Goal: Information Seeking & Learning: Learn about a topic

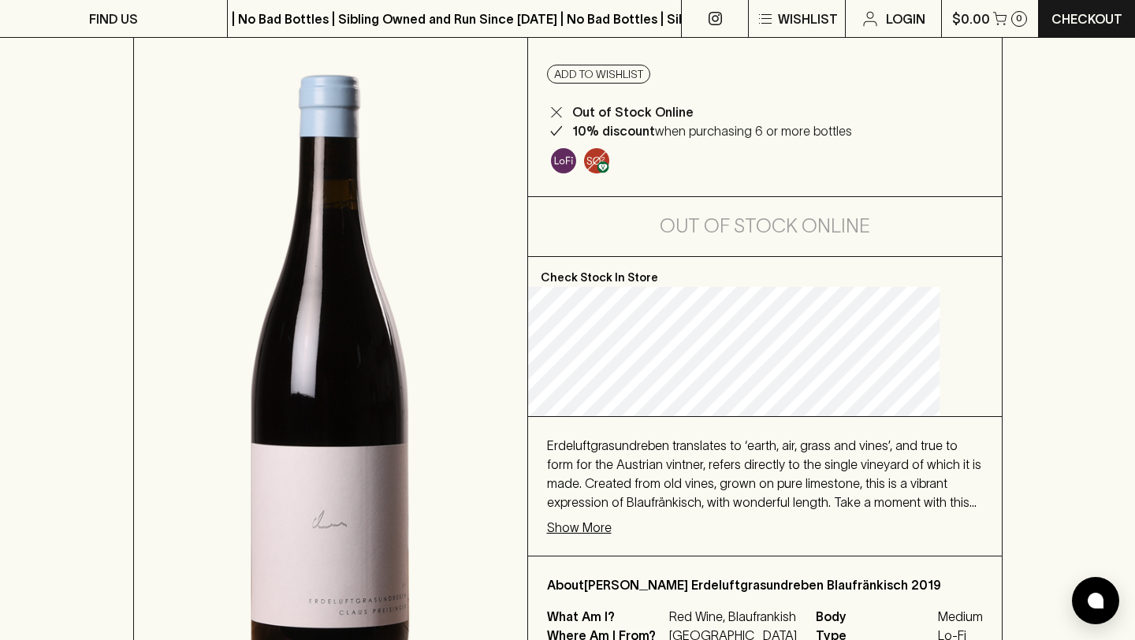
scroll to position [183, 0]
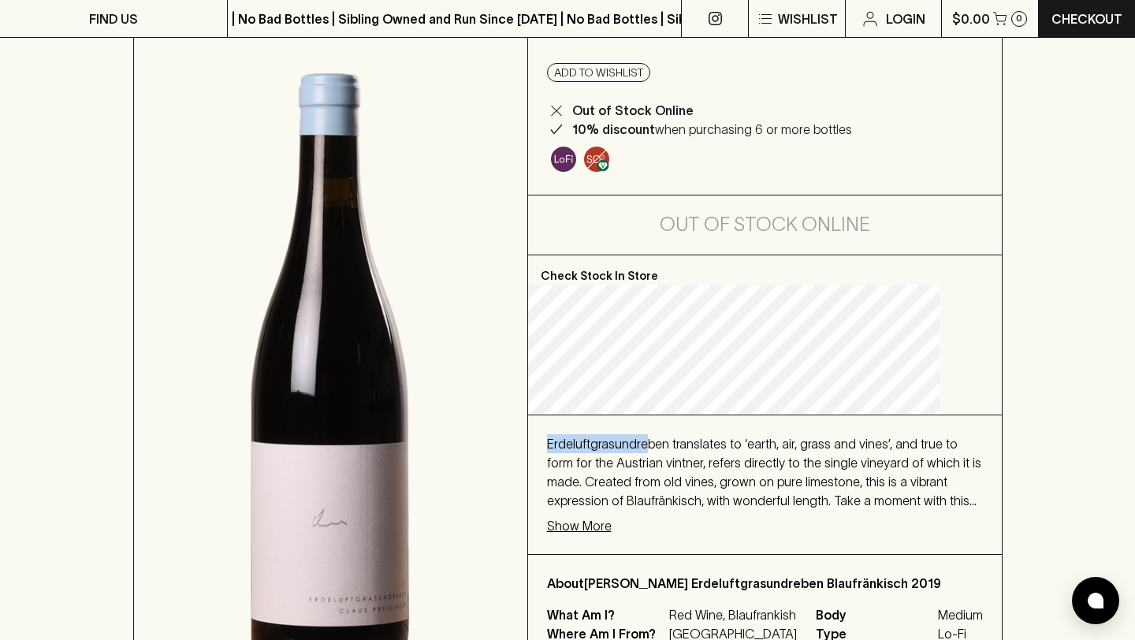
drag, startPoint x: 566, startPoint y: 441, endPoint x: 671, endPoint y: 450, distance: 105.2
click at [672, 450] on div "Erdeluftgrasundreben translates to ‘earth, air, grass and vines’, and true to f…" at bounding box center [765, 484] width 474 height 139
click at [612, 528] on p "Show More" at bounding box center [579, 525] width 65 height 19
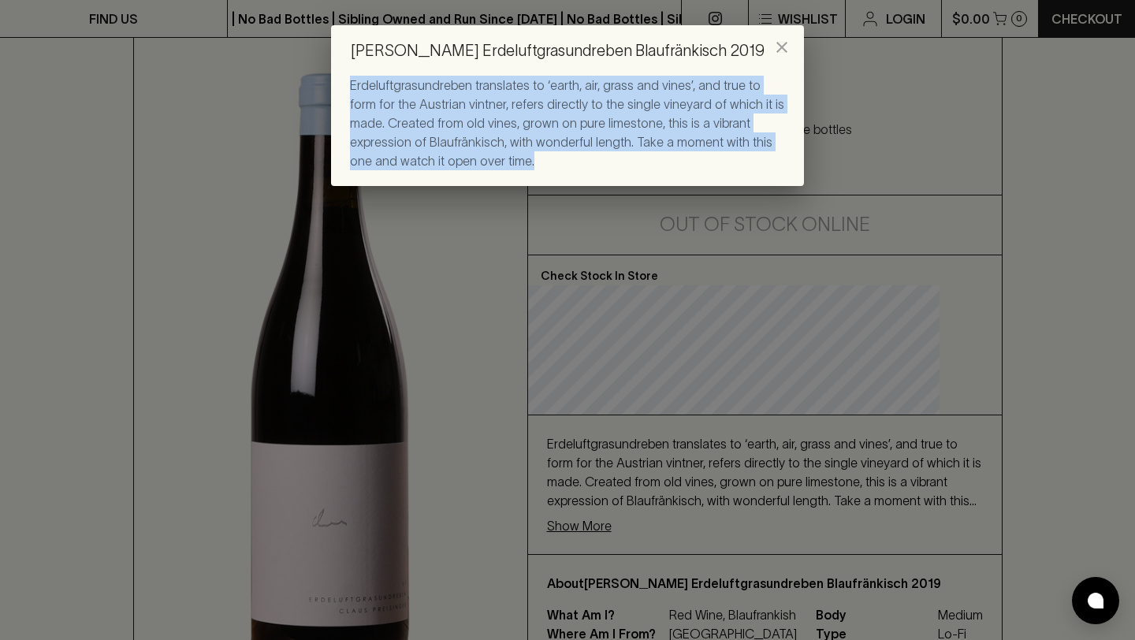
drag, startPoint x: 348, startPoint y: 84, endPoint x: 520, endPoint y: 159, distance: 188.5
click at [520, 159] on div "Erdeluftgrasundreben translates to ‘earth, air, grass and vines’, and true to f…" at bounding box center [567, 131] width 473 height 110
copy span "Erdeluftgrasundreben translates to ‘earth, air, grass and vines’, and true to f…"
click at [560, 100] on span "Erdeluftgrasundreben translates to ‘earth, air, grass and vines’, and true to f…" at bounding box center [567, 123] width 434 height 90
drag, startPoint x: 553, startPoint y: 143, endPoint x: 324, endPoint y: 76, distance: 239.0
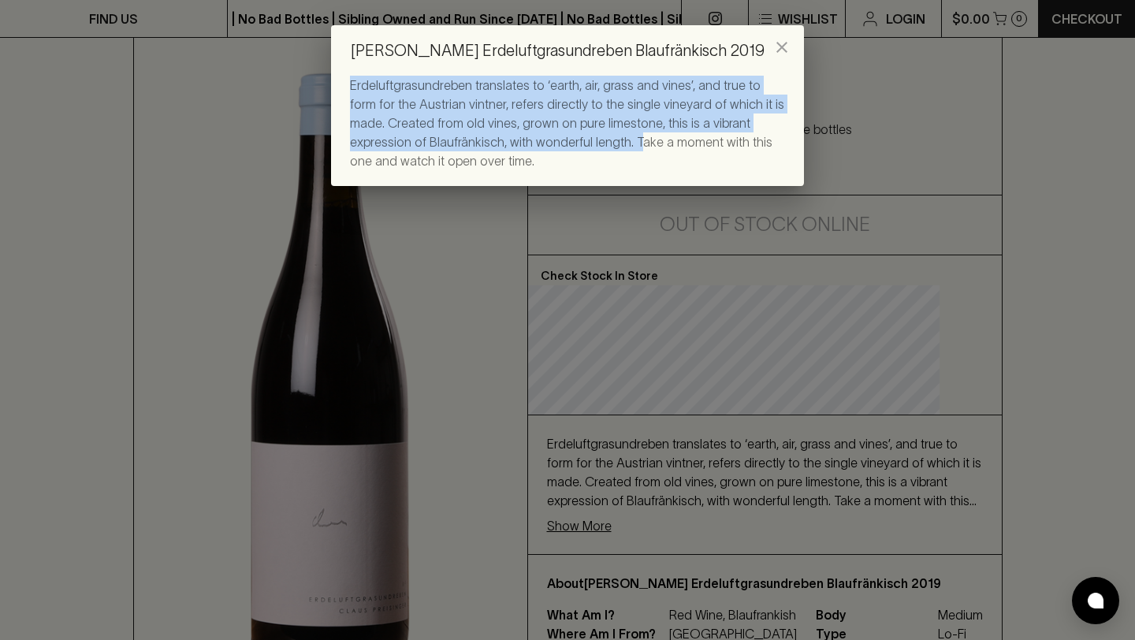
click at [324, 76] on div "[PERSON_NAME] Erdeluftgrasundreben Blaufränkisch 2019 Erdeluftgrasundreben tran…" at bounding box center [567, 320] width 1135 height 640
copy span "Erdeluftgrasundreben translates to ‘earth, air, grass and vines’, and true to f…"
